Goal: Task Accomplishment & Management: Manage account settings

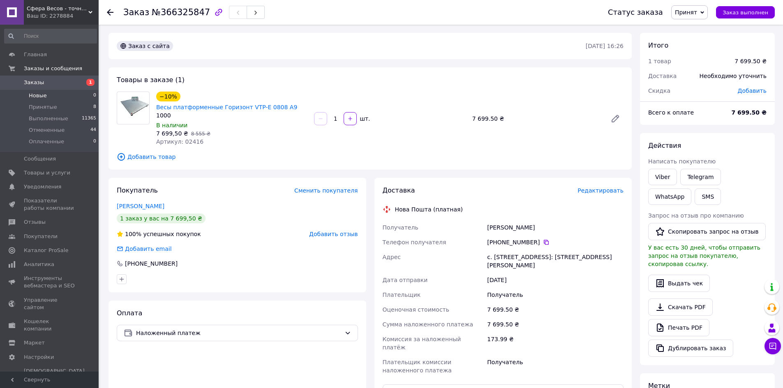
scroll to position [69, 0]
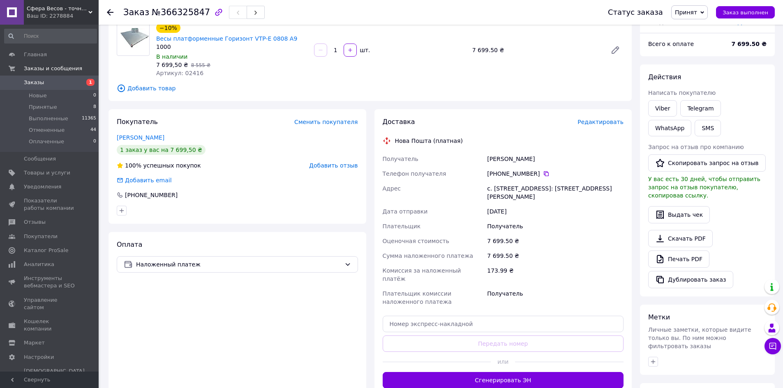
click at [42, 81] on span "Заказы" at bounding box center [50, 82] width 52 height 7
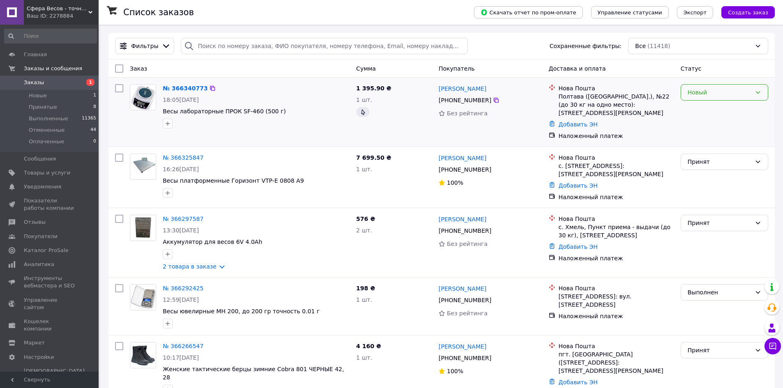
click at [724, 93] on div "Новый" at bounding box center [719, 92] width 64 height 9
click at [723, 109] on li "Принят" at bounding box center [724, 110] width 87 height 15
click at [180, 343] on link "№ 366266547" at bounding box center [183, 346] width 41 height 7
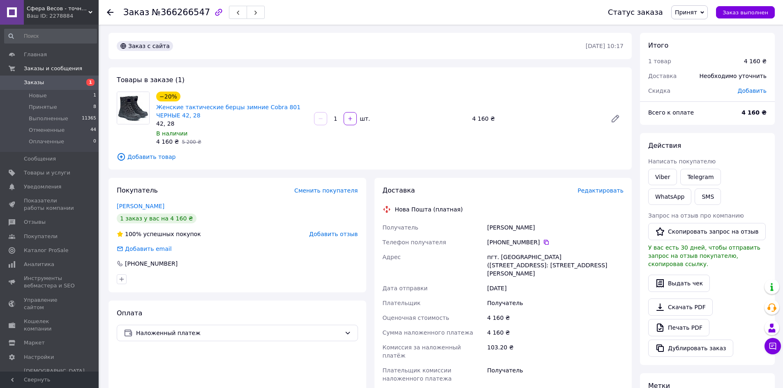
scroll to position [164, 0]
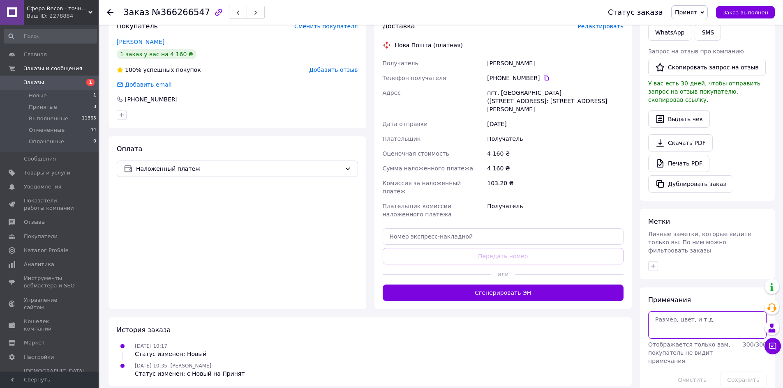
click at [676, 311] on textarea at bounding box center [707, 324] width 118 height 27
paste textarea "Заказ #438 401 ЧЕРНЫЕ 42, 28 Кол-во: 1 шт ТТН👇 20 4512 6857 1755"
drag, startPoint x: 706, startPoint y: 328, endPoint x: 640, endPoint y: 328, distance: 66.6
click at [640, 328] on div "Примечания Заказ #438 401 ЧЕРНЫЕ 42, 28 Кол-во: 1 шт ТТН👇 20 4512 6857 1755 Ото…" at bounding box center [707, 342] width 135 height 109
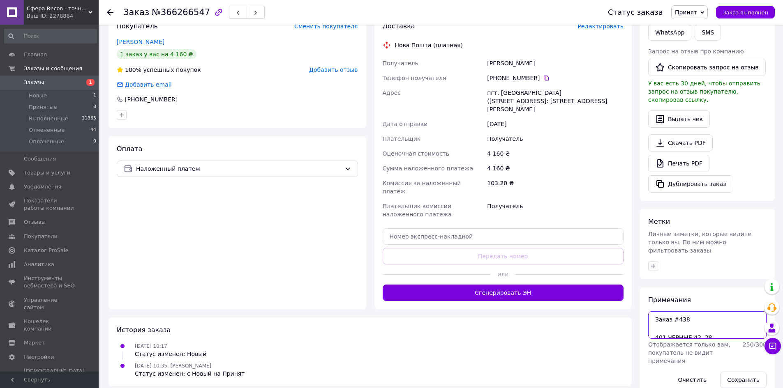
scroll to position [0, 0]
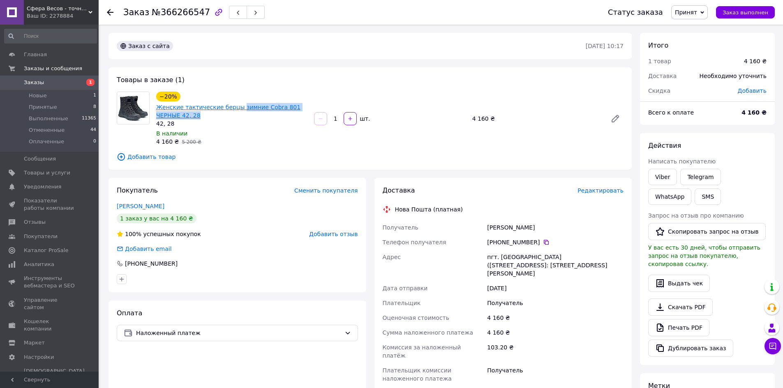
drag, startPoint x: 205, startPoint y: 116, endPoint x: 233, endPoint y: 111, distance: 28.9
click at [233, 111] on span "Женские тактические берцы зимние Cobra 801 ЧЕРНЫЕ 42, 28" at bounding box center [231, 111] width 151 height 16
copy link "зимние Cobra 801 ЧЕРНЫЕ 42, 28"
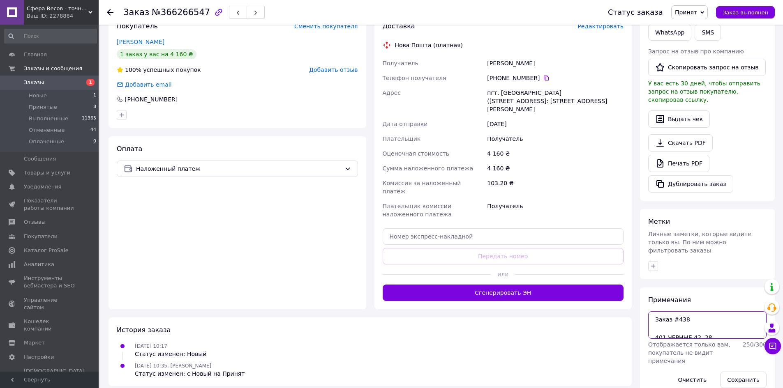
drag, startPoint x: 710, startPoint y: 321, endPoint x: 616, endPoint y: 322, distance: 94.1
click at [616, 322] on div "Заказ с сайта [DATE] 10:17 Товары в заказе (1) −20% Женские тактические берцы з…" at bounding box center [441, 133] width 674 height 528
paste textarea "зимние Cobra 8"
click at [684, 321] on textarea "Заказ #438 зимние Cobra 801 ЧЕРНЫЕ 42, 28 Кол-во: 1 шт ТТН👇" at bounding box center [707, 324] width 118 height 27
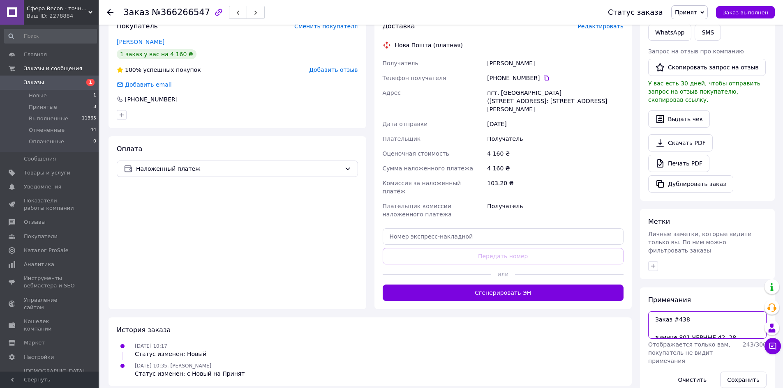
click at [693, 311] on textarea "Заказ #438 зимние 801 ЧЕРНЫЕ 42, 28 Кол-во: 1 шт ТТН👇" at bounding box center [707, 324] width 118 height 27
click at [544, 77] on icon at bounding box center [546, 78] width 5 height 5
drag, startPoint x: 539, startPoint y: 63, endPoint x: 487, endPoint y: 64, distance: 51.8
click at [487, 64] on div "[PERSON_NAME]" at bounding box center [555, 63] width 140 height 15
copy div "[PERSON_NAME]"
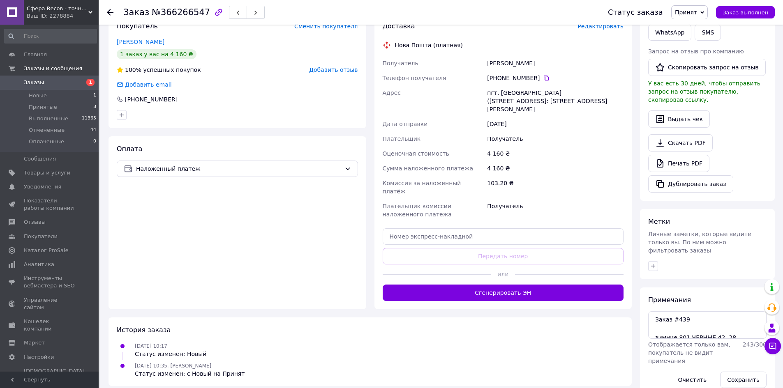
click at [509, 92] on div "пгт. [GEOGRAPHIC_DATA] ([STREET_ADDRESS]: [STREET_ADDRESS][PERSON_NAME]" at bounding box center [555, 100] width 140 height 31
copy div "[PERSON_NAME]"
click at [684, 323] on textarea "Заказ #439 зимние 801 ЧЕРНЫЕ 42, 28 Кол-во: 1 шт ТТН👇" at bounding box center [707, 324] width 118 height 27
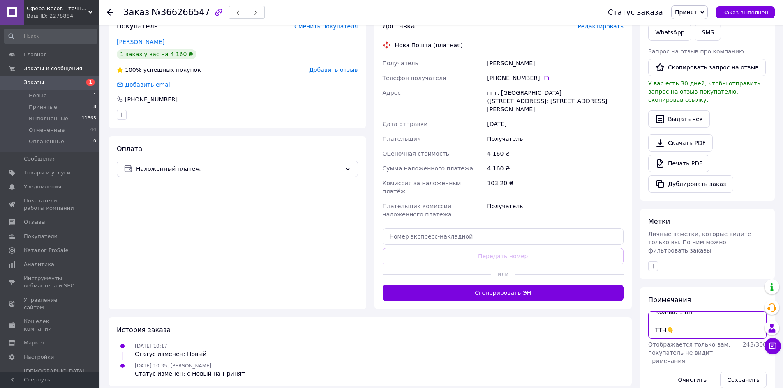
paste textarea "20451269212855"
click at [661, 326] on textarea "Заказ #439 зимние 801 ЧЕРНЫЕ 42, 28 Кол-во: 1 шт ТТН👇 20451269212855" at bounding box center [707, 324] width 118 height 27
click at [677, 326] on textarea "Заказ #439 зимние 801 ЧЕРНЫЕ 42, 28 Кол-во: 1 шт ТТН👇 20 451269212855" at bounding box center [707, 324] width 118 height 27
click at [676, 326] on textarea "Заказ #439 зимние 801 ЧЕРНЫЕ 42, 28 Кол-во: 1 шт ТТН👇 20 451269212855" at bounding box center [707, 324] width 118 height 27
click at [688, 326] on textarea "Заказ #439 зимние 801 ЧЕРНЫЕ 42, 28 Кол-во: 1 шт ТТН👇 20 4512 69212855" at bounding box center [707, 324] width 118 height 27
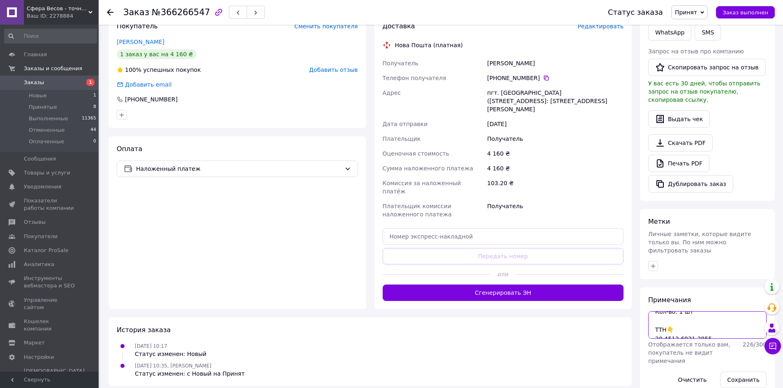
type textarea "Заказ #439 зимние 801 ЧЕРНЫЕ 42, 28 Кол-во: 1 шт ТТН👇 20 4512 6921 2855"
click at [743, 372] on button "Сохранить" at bounding box center [743, 380] width 46 height 16
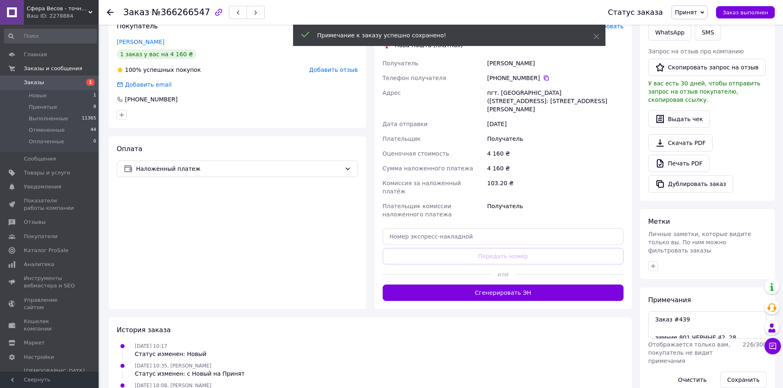
click at [165, 254] on div "Оплата Наложенный платеж" at bounding box center [237, 222] width 258 height 173
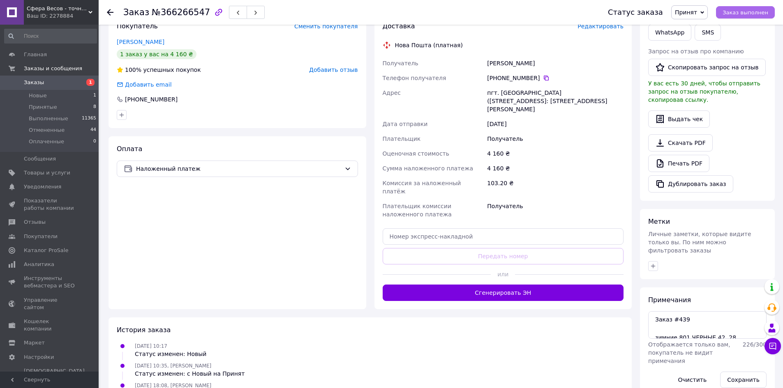
click at [743, 13] on span "Заказ выполнен" at bounding box center [745, 12] width 46 height 6
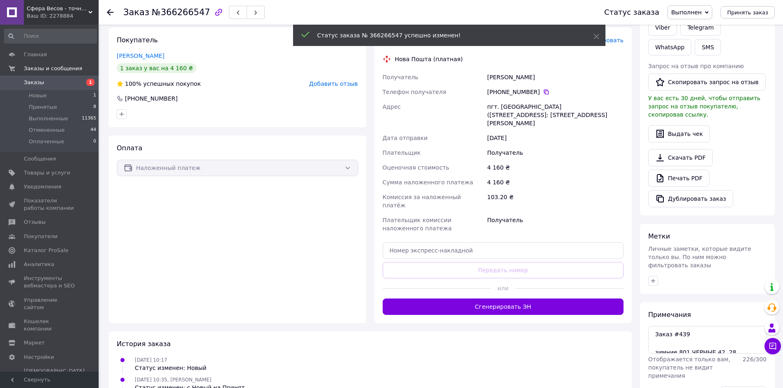
scroll to position [164, 0]
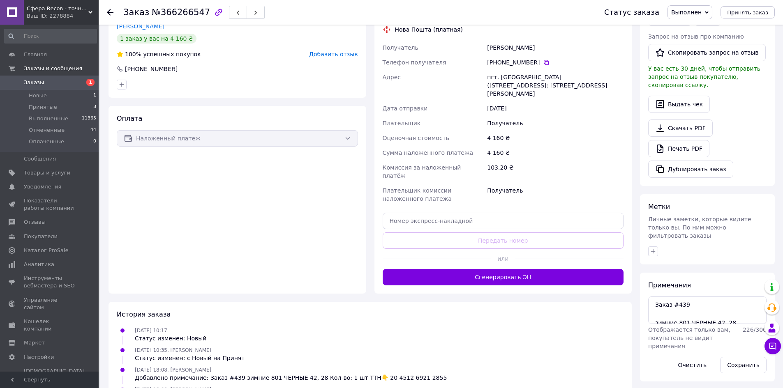
click at [351, 256] on div "Оплата Наложенный платеж" at bounding box center [237, 200] width 258 height 188
click at [44, 97] on span "Новые" at bounding box center [38, 95] width 18 height 7
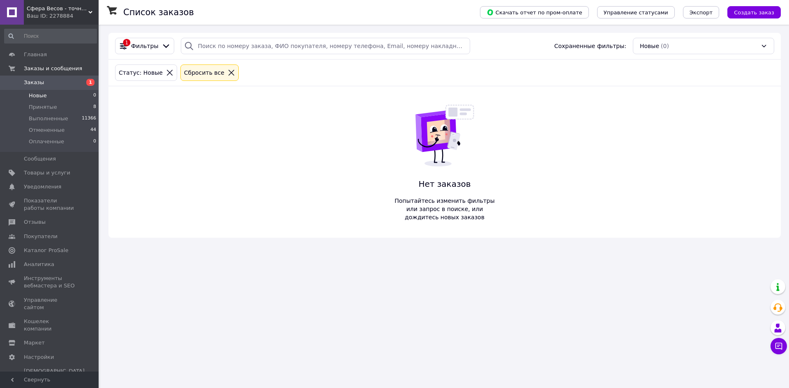
click at [54, 87] on link "Заказы 1" at bounding box center [50, 83] width 101 height 14
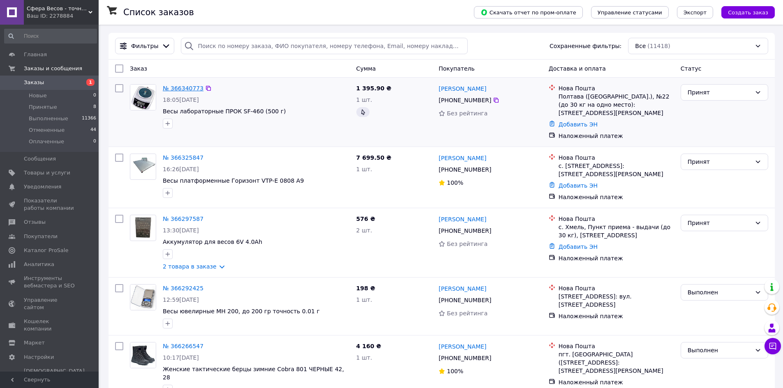
click at [190, 88] on link "№ 366340773" at bounding box center [183, 88] width 41 height 7
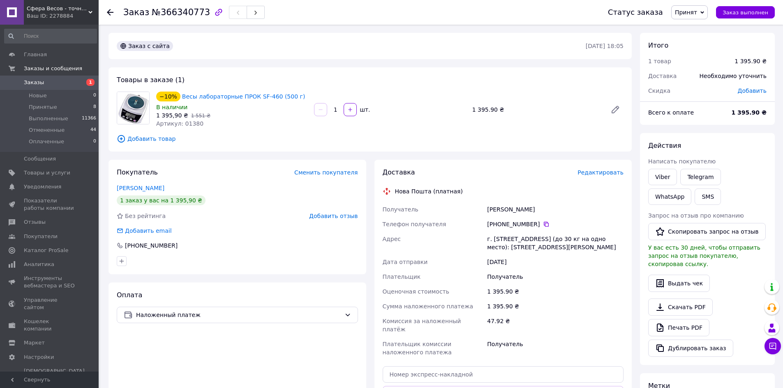
click at [145, 149] on div "Товары в заказе (1) −10% Весы лабораторные ПРОК SF-460 (500 г) В наличии 1 395,…" at bounding box center [369, 109] width 523 height 84
click at [148, 143] on span "Добавить товар" at bounding box center [370, 138] width 507 height 9
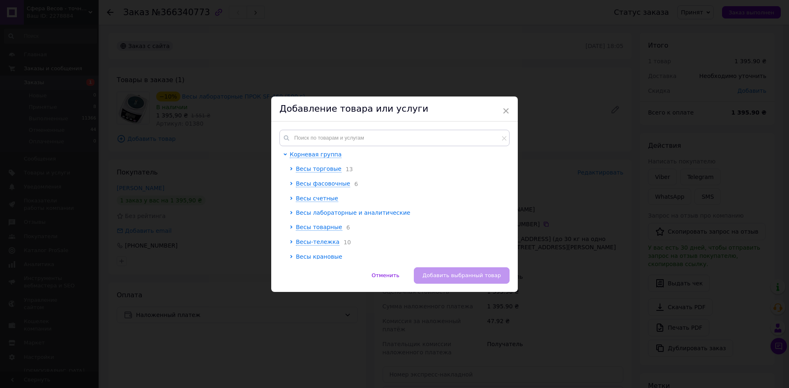
click at [314, 215] on span "Весы лабораторные и аналитические" at bounding box center [353, 213] width 114 height 7
click at [359, 225] on span "Весы лабораторные ПРОК" at bounding box center [341, 227] width 79 height 7
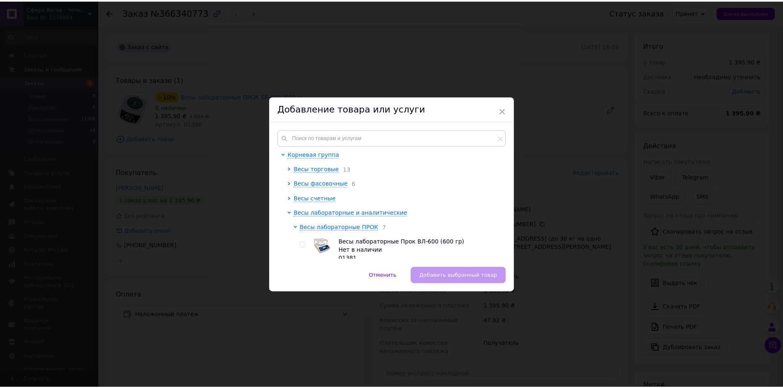
scroll to position [96, 0]
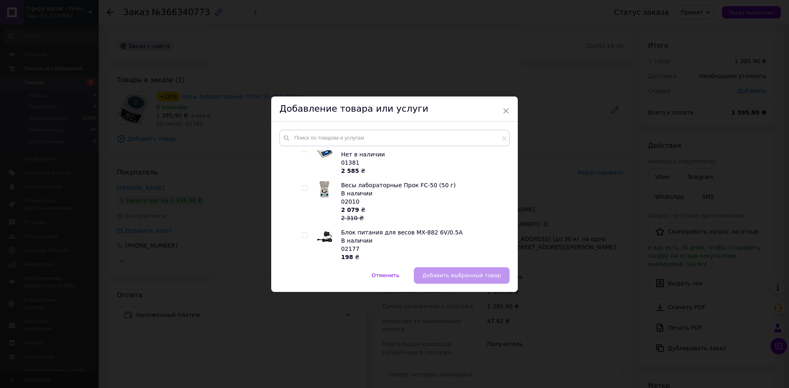
click at [304, 236] on input "checkbox" at bounding box center [304, 235] width 5 height 5
checkbox input "true"
click at [437, 273] on span "Добавить выбранный товар" at bounding box center [461, 275] width 78 height 6
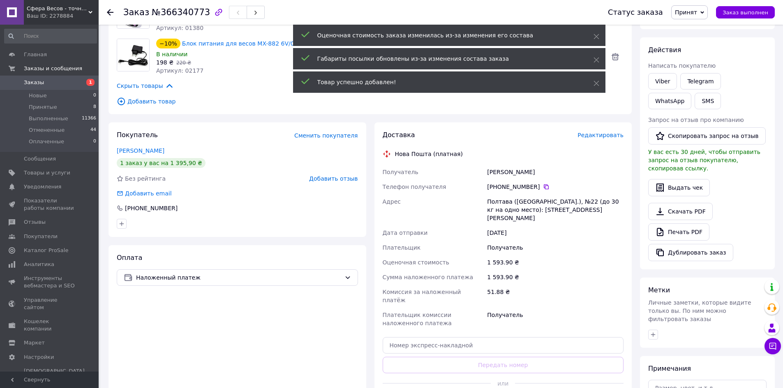
scroll to position [192, 0]
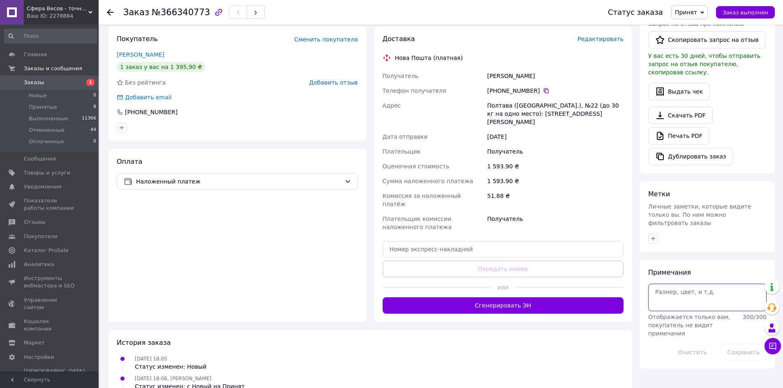
click at [678, 288] on textarea at bounding box center [707, 297] width 118 height 27
click at [543, 92] on icon at bounding box center [546, 91] width 7 height 7
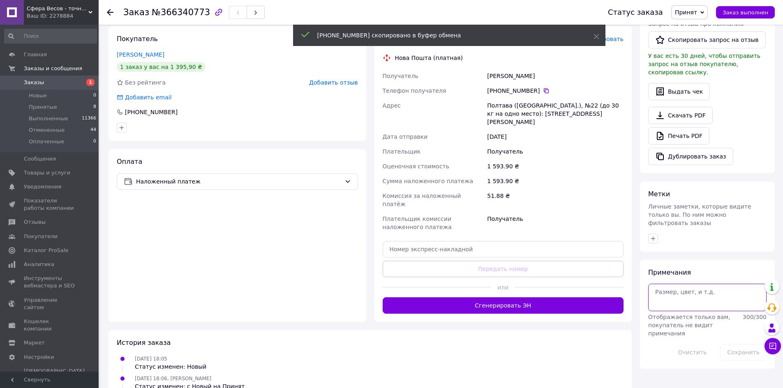
click at [681, 290] on textarea at bounding box center [707, 297] width 118 height 27
paste textarea "[PHONE_NUMBER]"
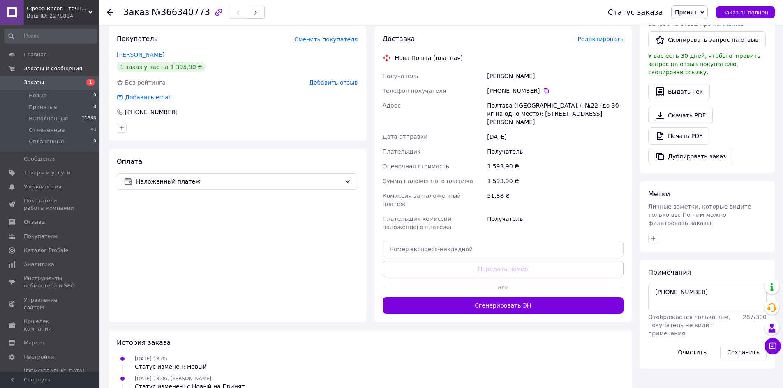
drag, startPoint x: 550, startPoint y: 83, endPoint x: 483, endPoint y: 81, distance: 67.4
click at [483, 81] on div "Получатель [PERSON_NAME] Телефон получателя [PHONE_NUMBER]   Адрес Полтава ([ST…" at bounding box center [503, 152] width 244 height 166
copy div "Получатель [PERSON_NAME]"
click at [712, 284] on textarea "[PHONE_NUMBER]" at bounding box center [707, 297] width 118 height 27
paste textarea "[PERSON_NAME]"
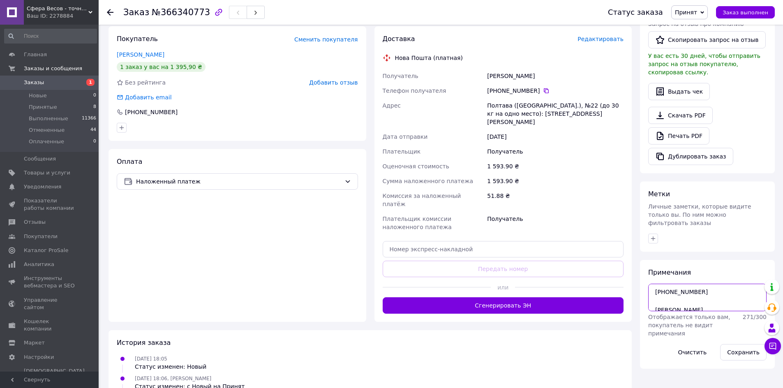
scroll to position [4, 0]
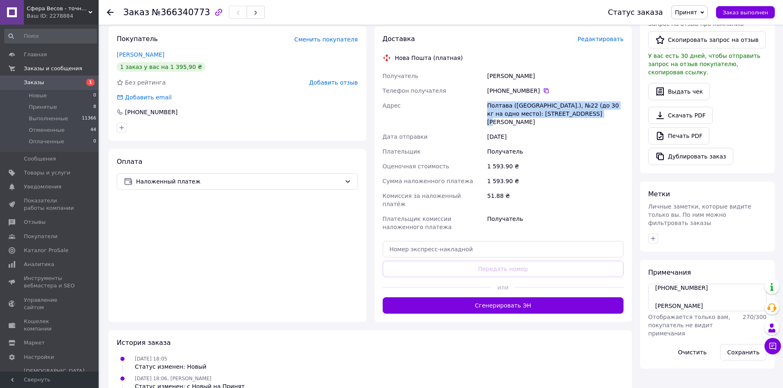
drag, startPoint x: 574, startPoint y: 111, endPoint x: 487, endPoint y: 106, distance: 86.8
click at [487, 106] on div "Полтава ([GEOGRAPHIC_DATA].), №22 (до 30 кг на одно место): [STREET_ADDRESS][PE…" at bounding box center [555, 113] width 140 height 31
copy div "Полтава ([GEOGRAPHIC_DATA].), №22 (до 30 кг на одно место): [STREET_ADDRESS][PE…"
click at [703, 292] on textarea "[PHONE_NUMBER] [PERSON_NAME]" at bounding box center [707, 297] width 118 height 27
paste textarea "Полтава ([GEOGRAPHIC_DATA].), №22 (до 30 кг на одно место): [STREET_ADDRESS][PE…"
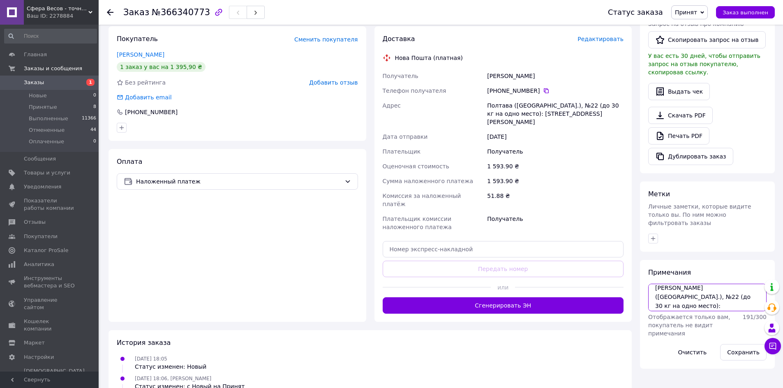
scroll to position [0, 0]
drag, startPoint x: 697, startPoint y: 287, endPoint x: 671, endPoint y: 282, distance: 26.3
click at [697, 287] on textarea "[PHONE_NUMBER] [PERSON_NAME] ([GEOGRAPHIC_DATA].), №22 (до 30 кг на одно место)…" at bounding box center [707, 297] width 118 height 27
drag, startPoint x: 663, startPoint y: 276, endPoint x: 644, endPoint y: 276, distance: 18.9
click at [644, 276] on div "Примечания [PHONE_NUMBER] [PERSON_NAME][STREET_ADDRESS] (до 30 кг на одно место…" at bounding box center [707, 314] width 135 height 109
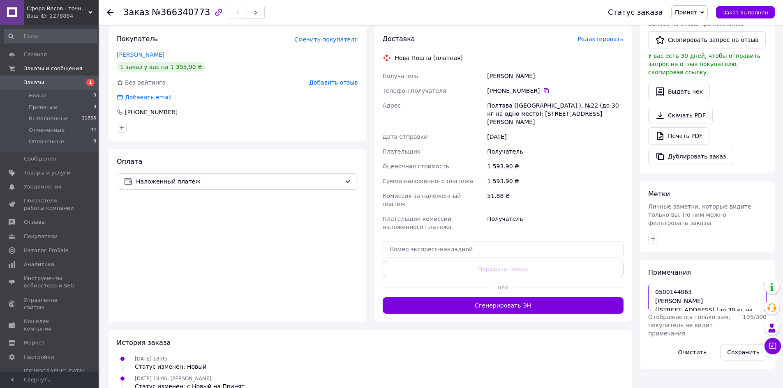
click at [663, 284] on textarea "0500144063 [PERSON_NAME] ([STREET_ADDRESS] (до 30 кг на одно место): [STREET_AD…" at bounding box center [707, 297] width 118 height 27
click at [674, 284] on textarea "050 0144063 [PERSON_NAME] ([STREET_ADDRESS] (до 30 кг на одно место): [STREET_A…" at bounding box center [707, 297] width 118 height 27
click at [682, 284] on textarea "050 014 4063 [PERSON_NAME] ([STREET_ADDRESS] (до 30 кг на одно место): [STREET_…" at bounding box center [707, 297] width 118 height 27
click at [683, 284] on textarea "050 014 4063 [PERSON_NAME] ([STREET_ADDRESS] (до 30 кг на одно место): [STREET_…" at bounding box center [707, 297] width 118 height 27
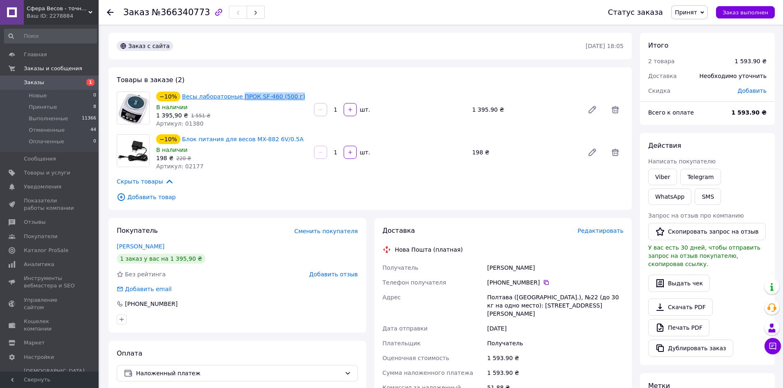
copy link "ПРОК SF-460 (500 г)"
drag, startPoint x: 290, startPoint y: 96, endPoint x: 235, endPoint y: 97, distance: 54.7
click at [235, 97] on div "−10% Весы лабораторные ПРОК SF-460 (500 г)" at bounding box center [231, 97] width 153 height 12
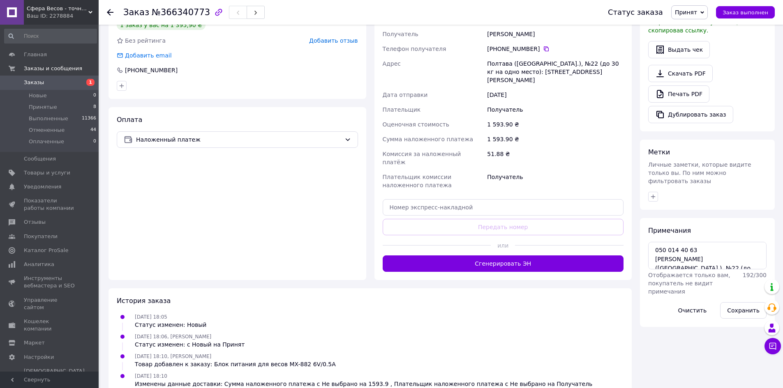
scroll to position [26, 0]
click at [719, 247] on textarea "050 014 40 63 [PERSON_NAME] ([GEOGRAPHIC_DATA].), №22 (до 30 кг на одно место):…" at bounding box center [707, 255] width 118 height 27
paste textarea "ПРОК SF-460 (500 г)"
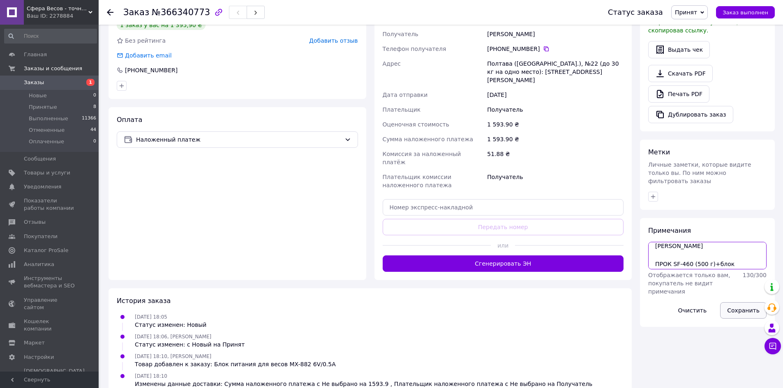
type textarea "050 014 40 63 [PERSON_NAME] ([GEOGRAPHIC_DATA].), №22 (до 30 кг на одно место):…"
click at [747, 302] on button "Сохранить" at bounding box center [743, 310] width 46 height 16
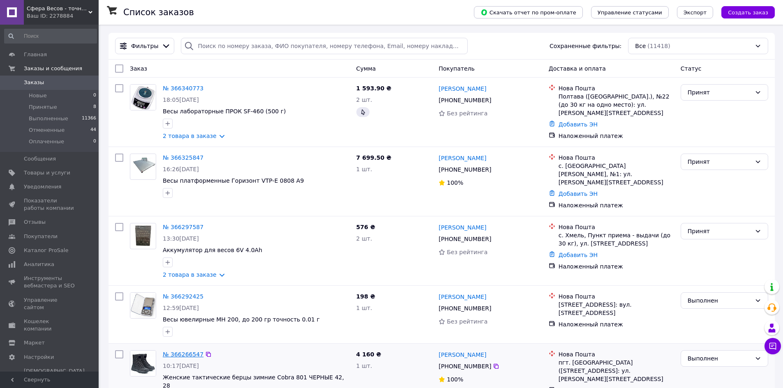
click at [179, 351] on link "№ 366266547" at bounding box center [183, 354] width 41 height 7
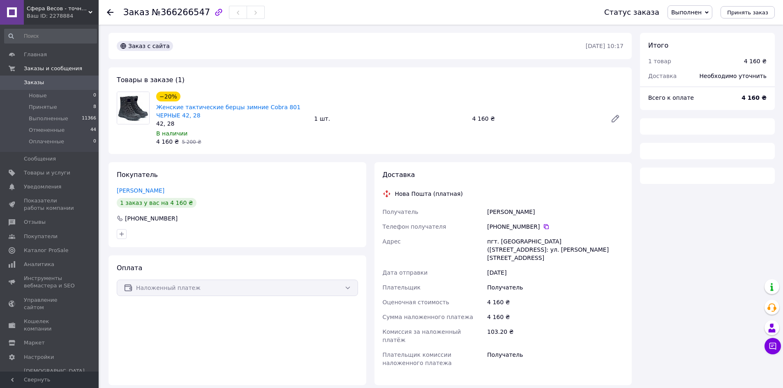
click at [179, 13] on span "№366266547" at bounding box center [181, 12] width 58 height 10
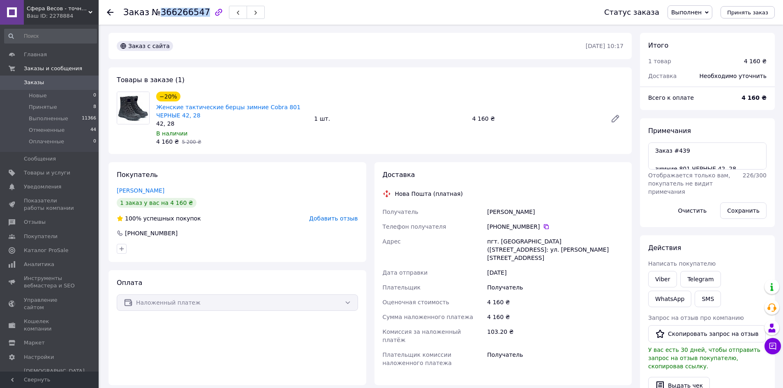
copy span "366266547"
drag, startPoint x: 726, startPoint y: 169, endPoint x: 615, endPoint y: 171, distance: 111.4
click at [615, 171] on div "Заказ с сайта 12.10.2025 • 10:17 Товары в заказе (1) −20% Женские тактические б…" at bounding box center [441, 289] width 674 height 513
click at [615, 171] on div "Доставка" at bounding box center [503, 175] width 241 height 9
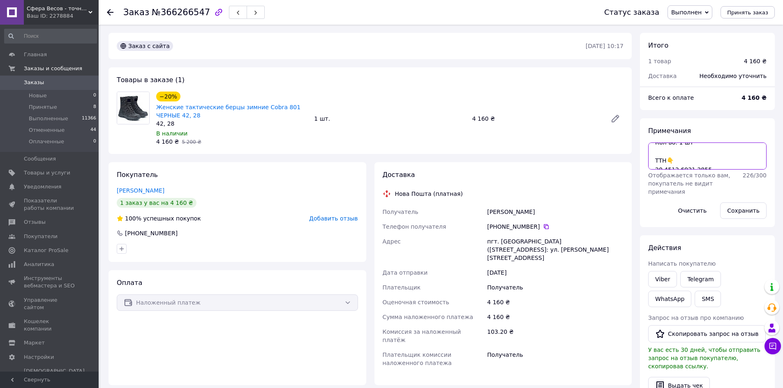
drag, startPoint x: 725, startPoint y: 167, endPoint x: 657, endPoint y: 164, distance: 67.9
click at [657, 164] on textarea "Заказ #439 зимние 801 ЧЕРНЫЕ 42, 28 Кол-во: 1 шт ТТН👇 20 4512 6921 2855" at bounding box center [707, 156] width 118 height 27
click at [719, 167] on textarea "Заказ #439 зимние 801 ЧЕРНЫЕ 42, 28 Кол-во: 1 шт ТТН👇 20 4512 6921 2855" at bounding box center [707, 156] width 118 height 27
drag, startPoint x: 727, startPoint y: 167, endPoint x: 652, endPoint y: 169, distance: 75.2
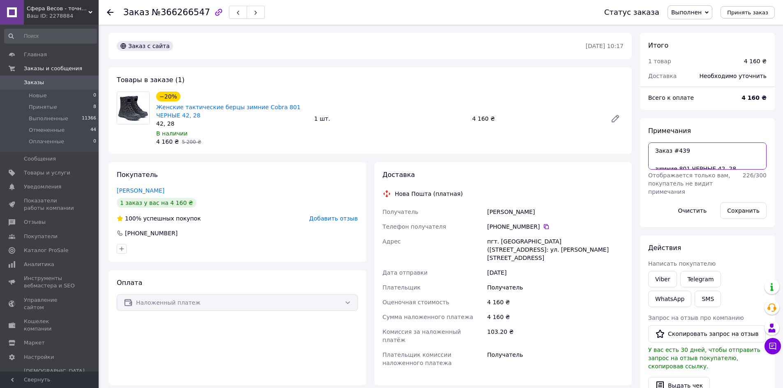
click at [652, 169] on textarea "Заказ #439 зимние 801 ЧЕРНЫЕ 42, 28 Кол-во: 1 шт ТТН👇 20 4512 6921 2855" at bounding box center [707, 156] width 118 height 27
click at [70, 82] on span "Заказы" at bounding box center [50, 82] width 52 height 7
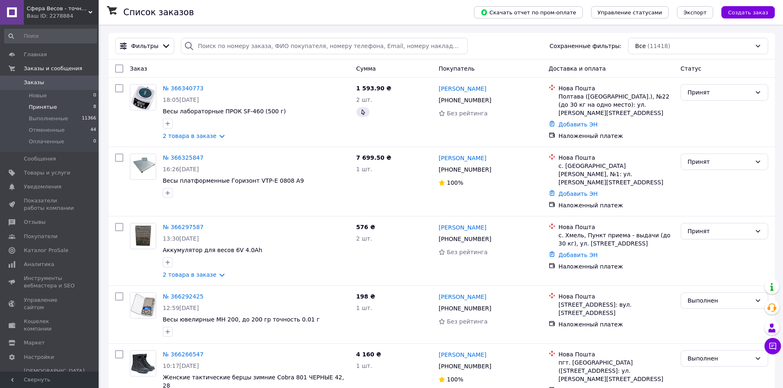
click at [47, 104] on span "Принятые" at bounding box center [43, 107] width 28 height 7
